Goal: Check status

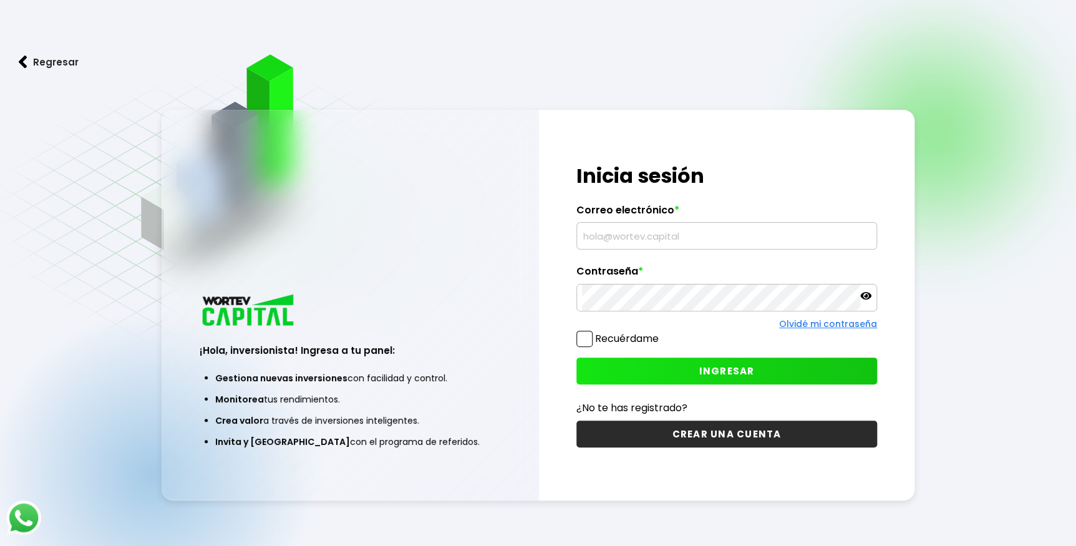
click at [650, 240] on input "text" at bounding box center [726, 236] width 289 height 26
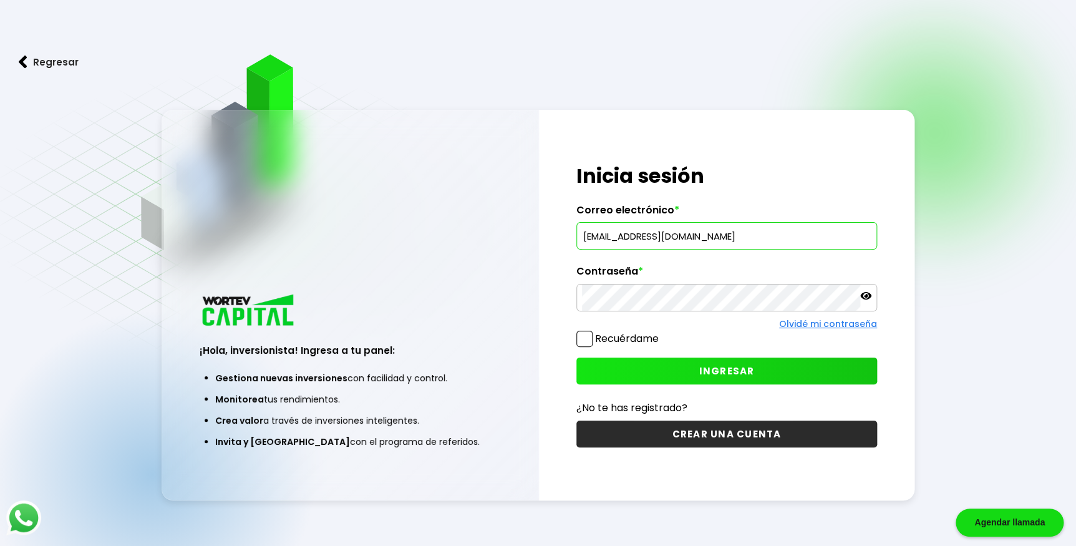
type input "[EMAIL_ADDRESS][DOMAIN_NAME]"
click at [681, 374] on button "INGRESAR" at bounding box center [726, 370] width 301 height 27
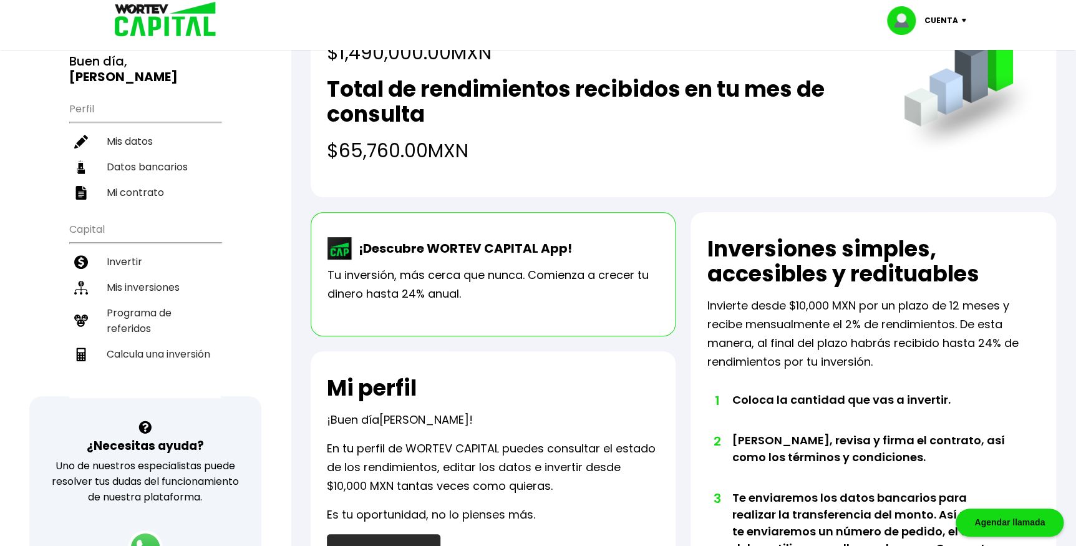
scroll to position [226, 0]
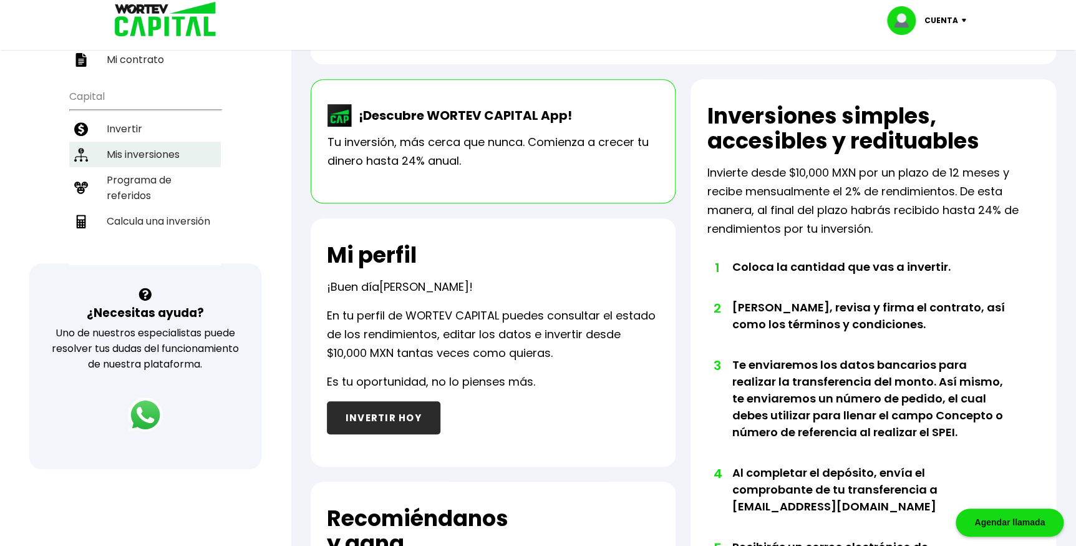
click at [132, 142] on li "Mis inversiones" at bounding box center [145, 155] width 152 height 26
